Goal: Task Accomplishment & Management: Complete application form

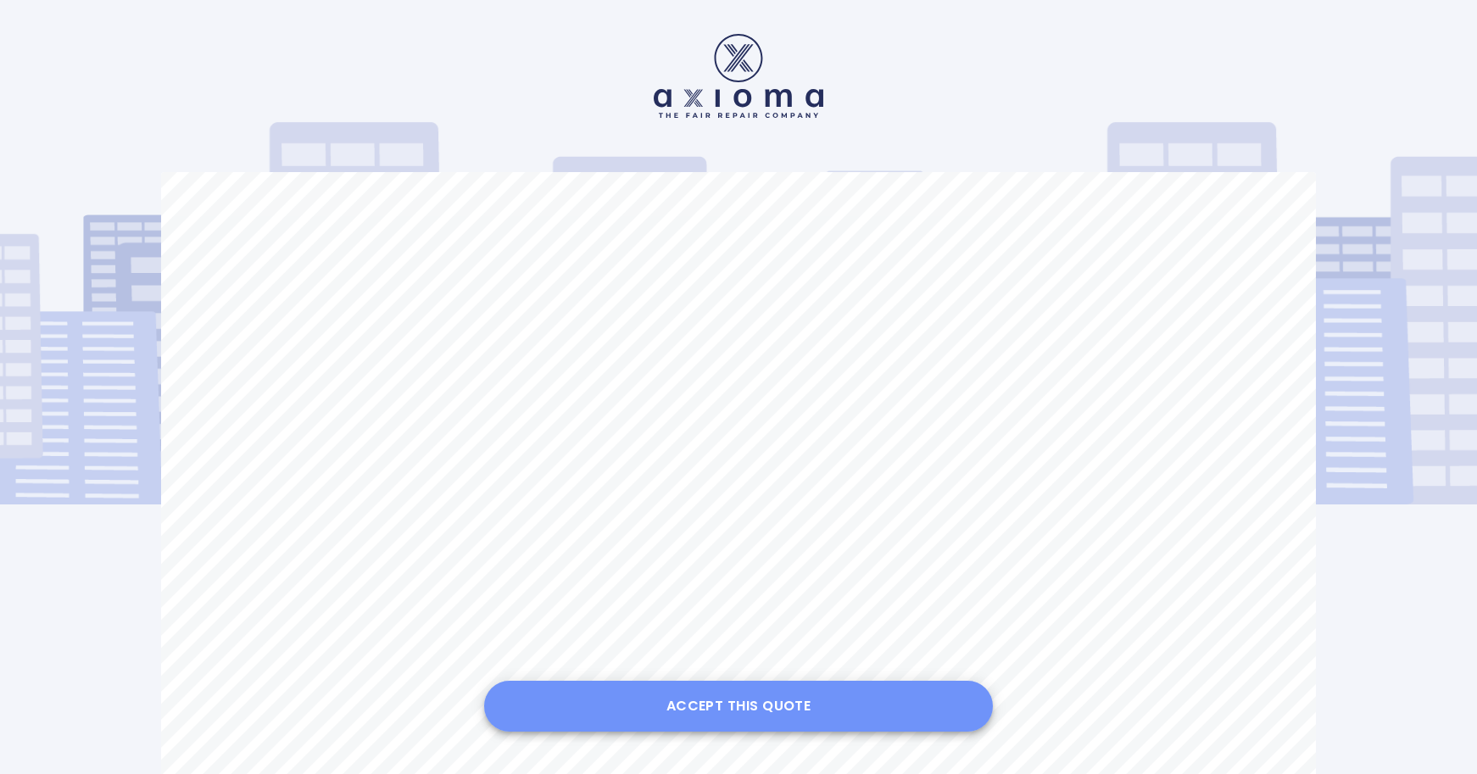
click at [743, 707] on button "Accept this Quote" at bounding box center [738, 706] width 509 height 51
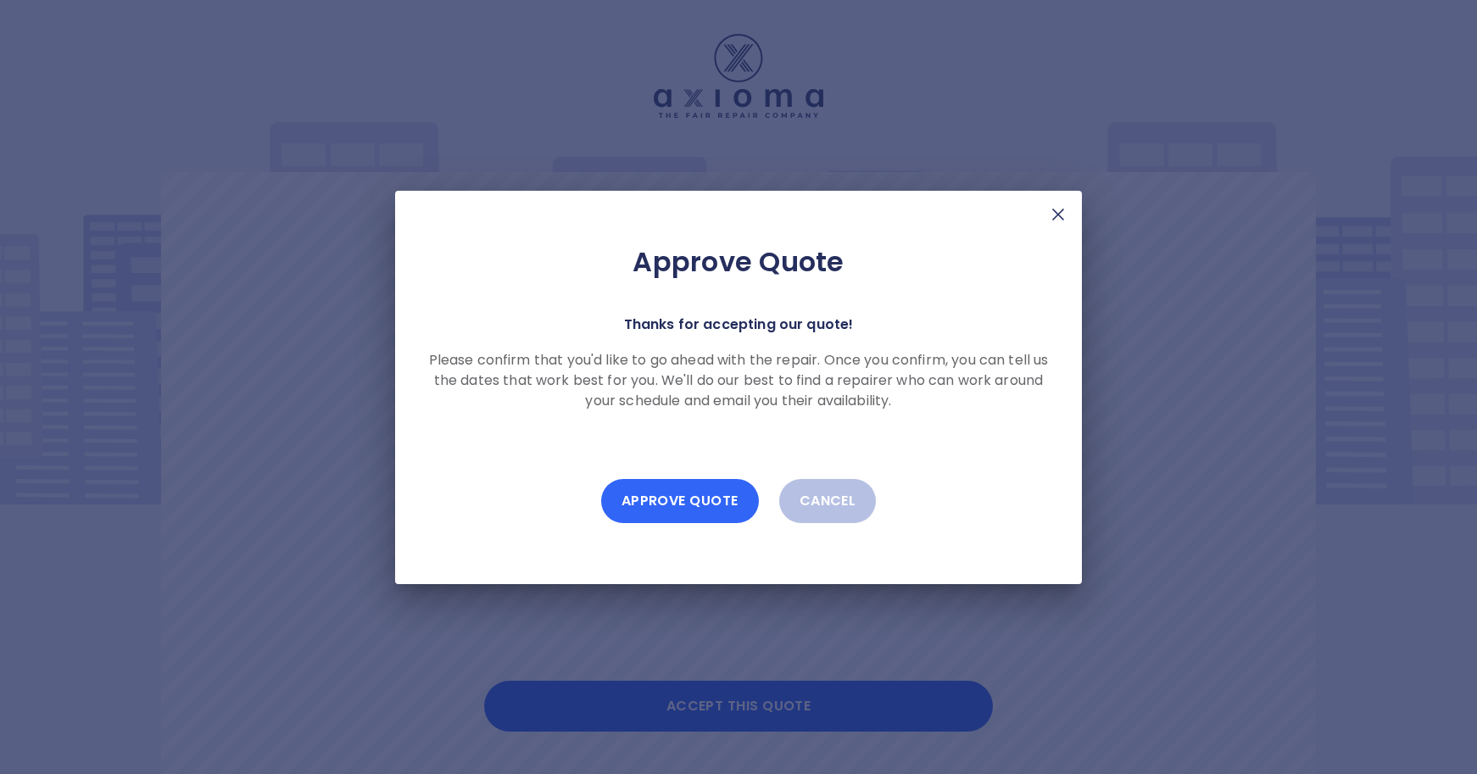
click at [702, 504] on button "Approve Quote" at bounding box center [680, 501] width 158 height 44
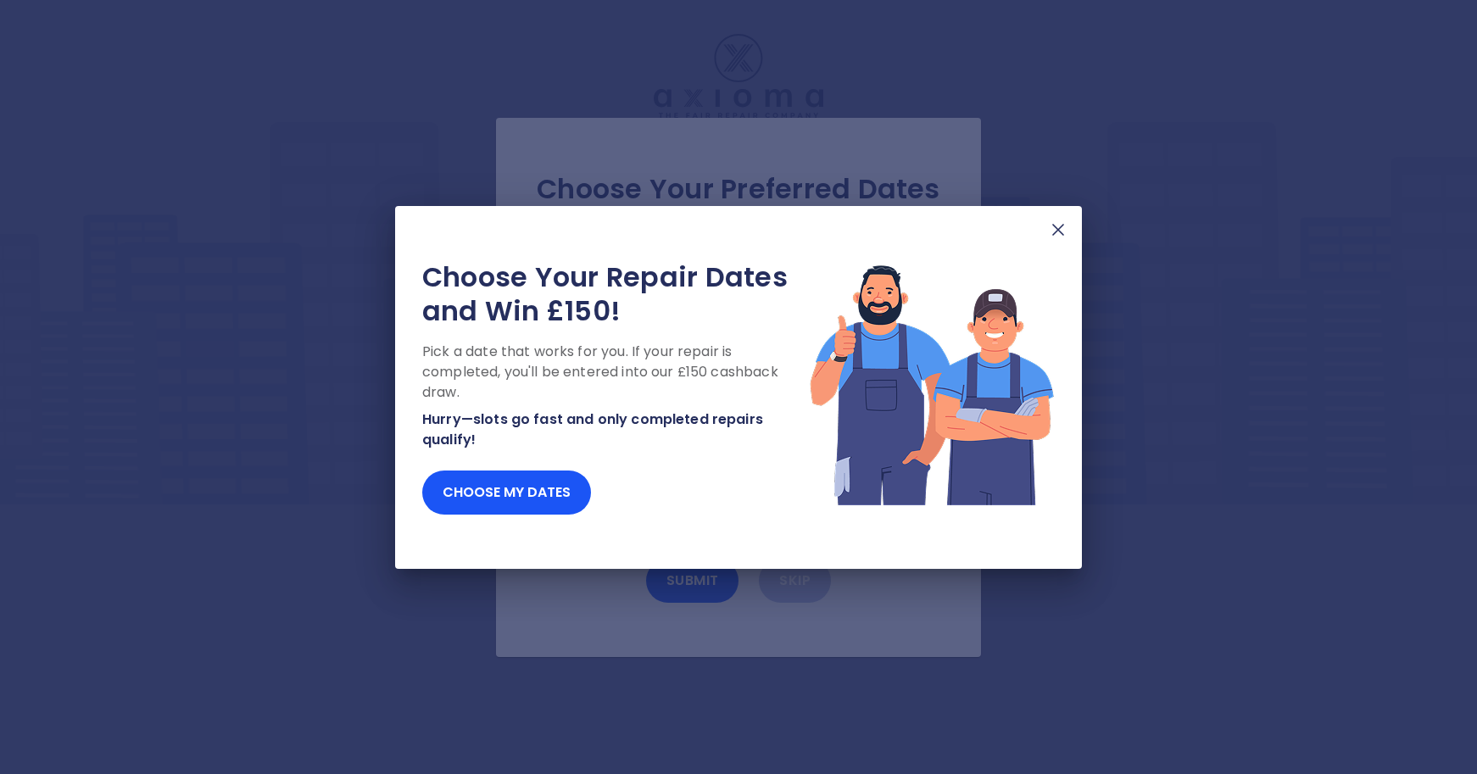
click at [1058, 227] on img at bounding box center [1058, 230] width 20 height 20
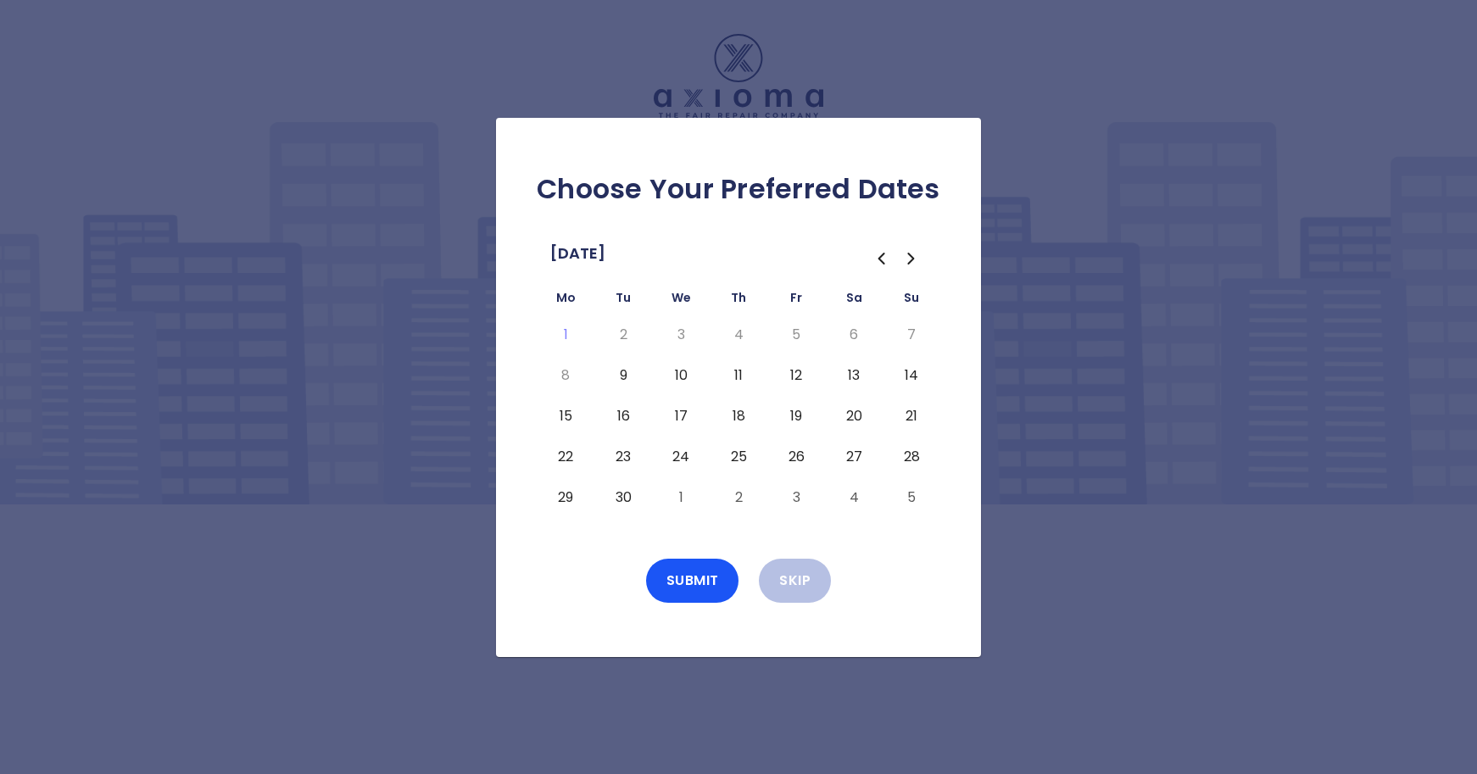
click at [565, 416] on button "15" at bounding box center [565, 416] width 31 height 27
click at [703, 581] on button "Submit" at bounding box center [692, 581] width 93 height 44
